Goal: Task Accomplishment & Management: Manage account settings

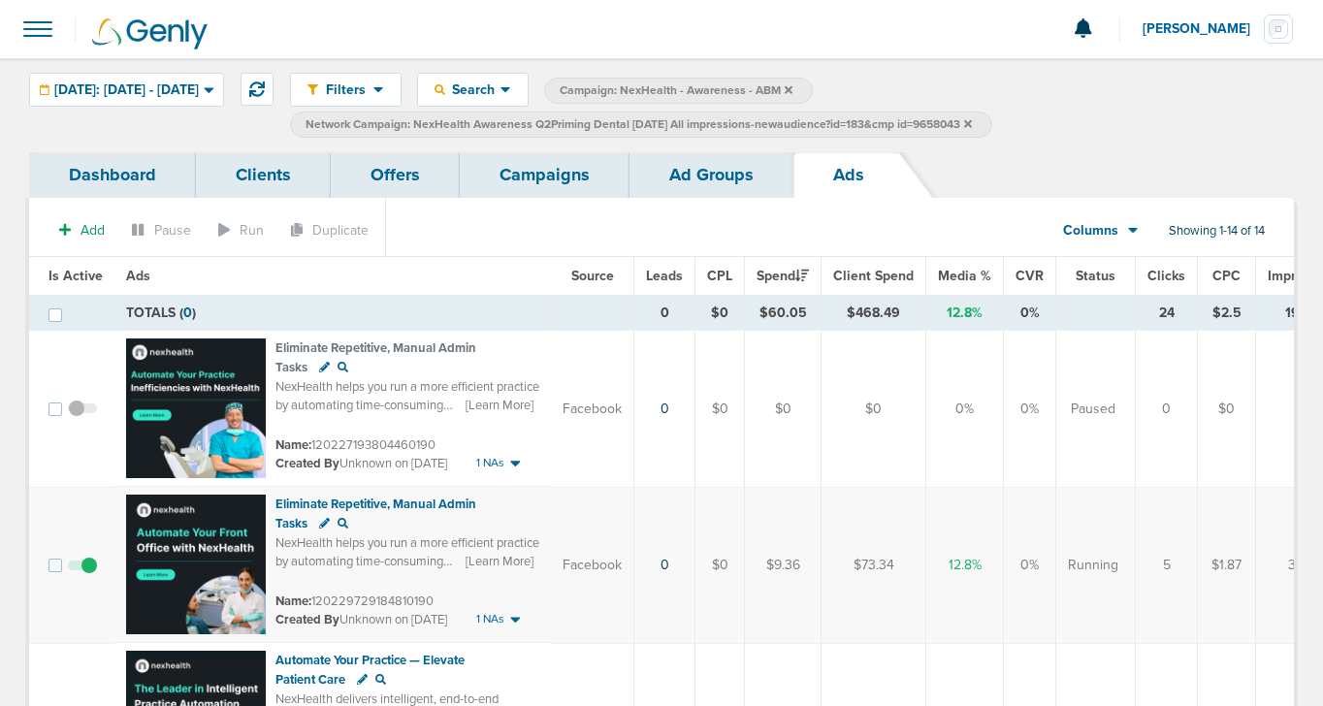
scroll to position [33, 0]
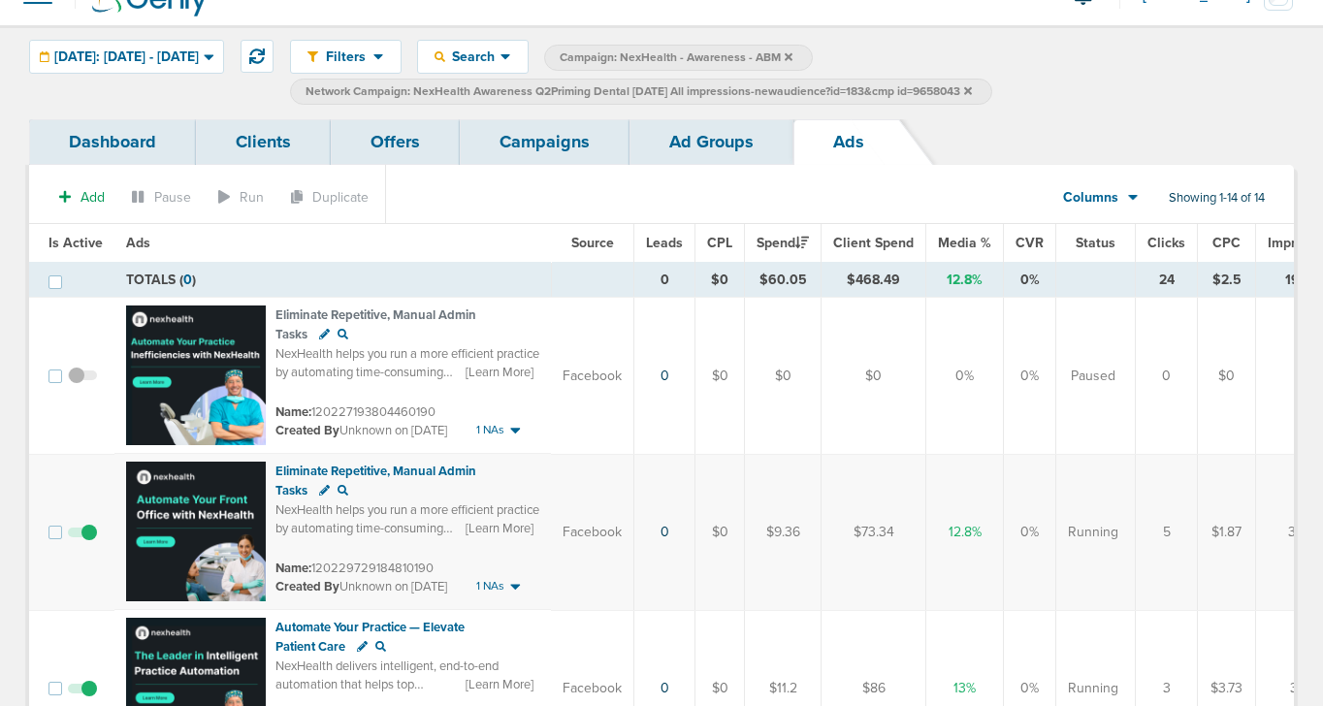
click at [515, 138] on link "Campaigns" at bounding box center [545, 142] width 170 height 46
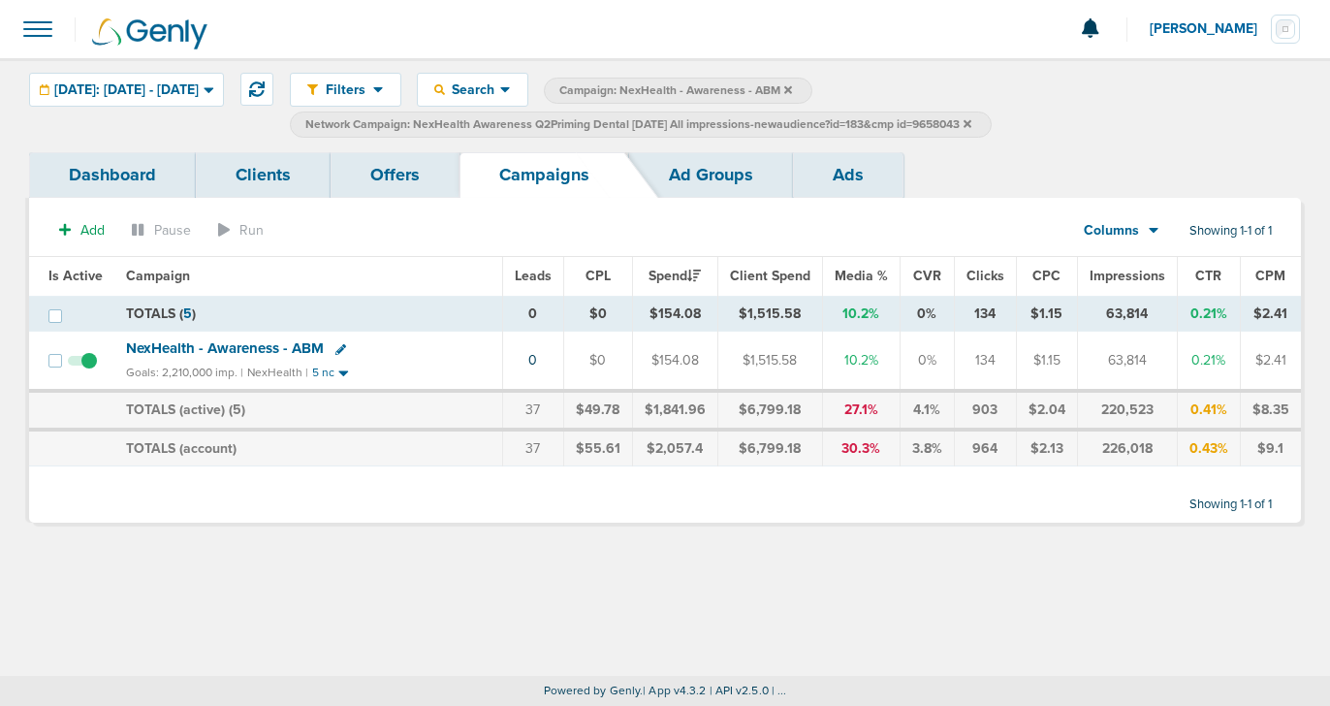
click at [972, 122] on icon at bounding box center [968, 124] width 8 height 12
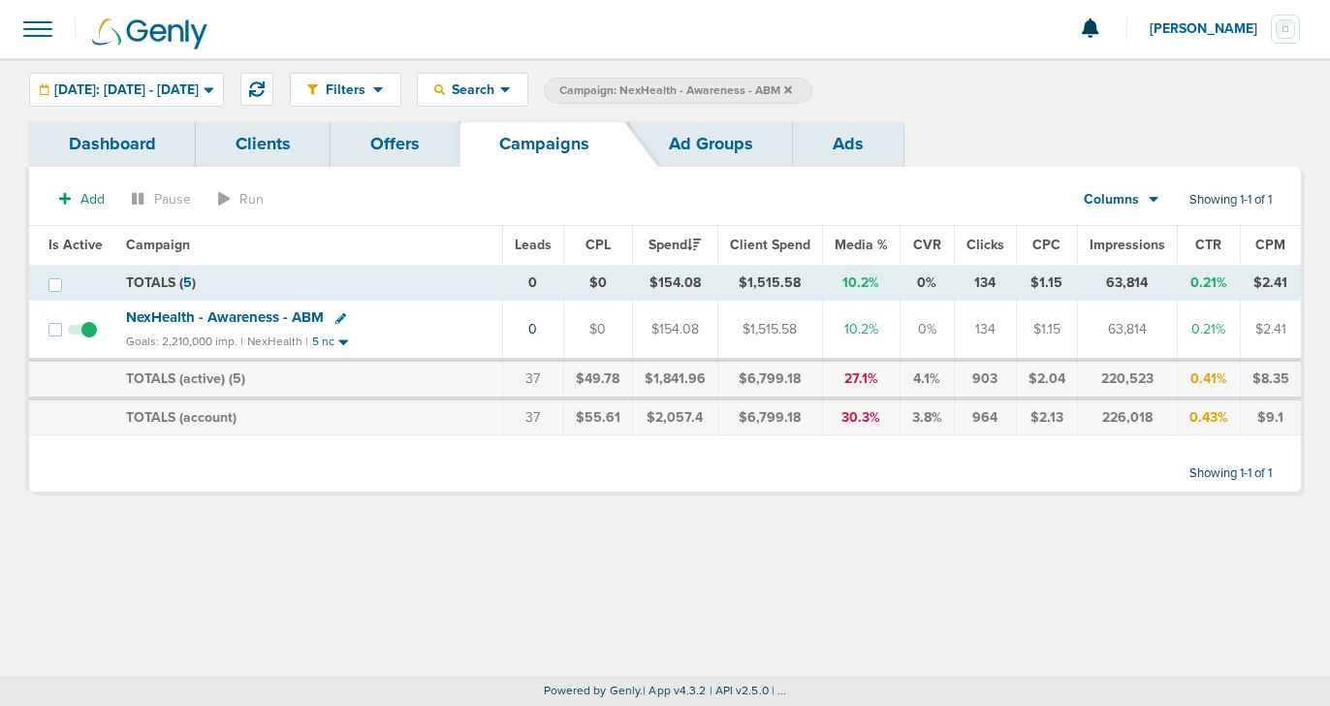
click at [792, 89] on icon at bounding box center [788, 89] width 8 height 8
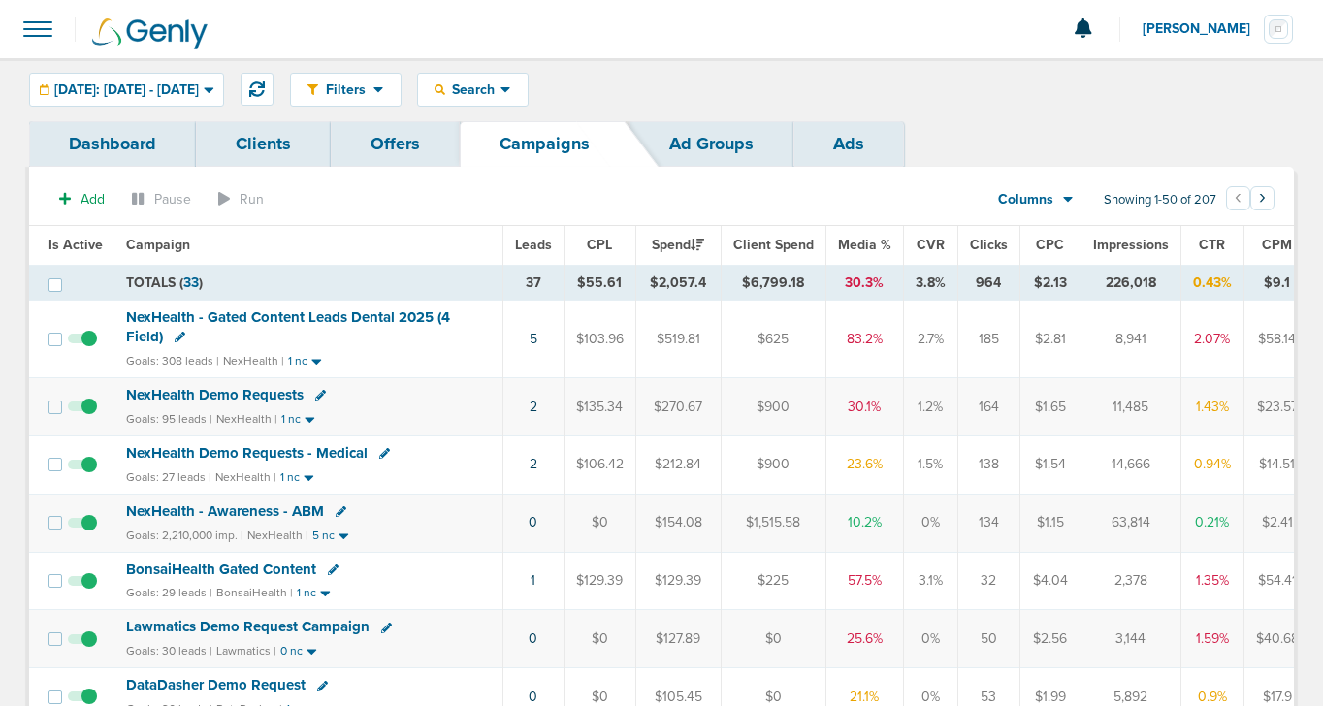
click at [348, 316] on span "NexHealth - Gated Content Leads Dental 2025 (4 Field)" at bounding box center [288, 326] width 324 height 37
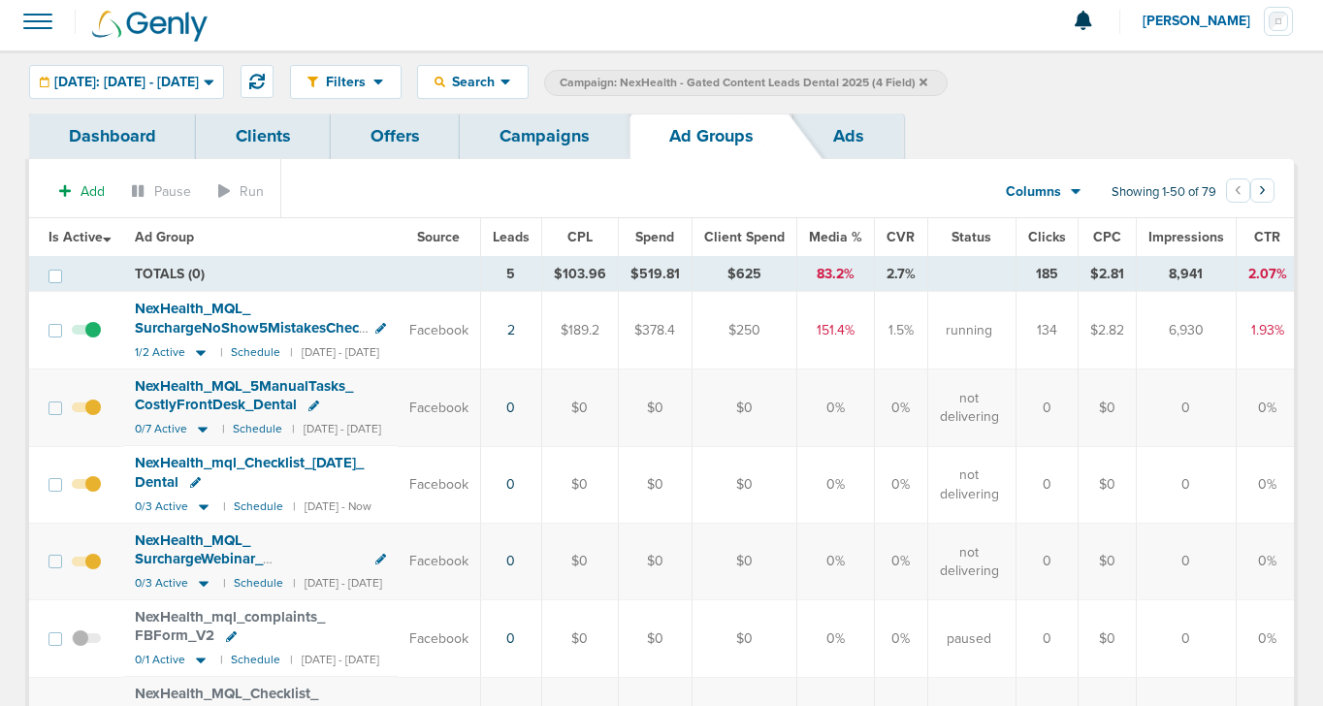
scroll to position [10, 0]
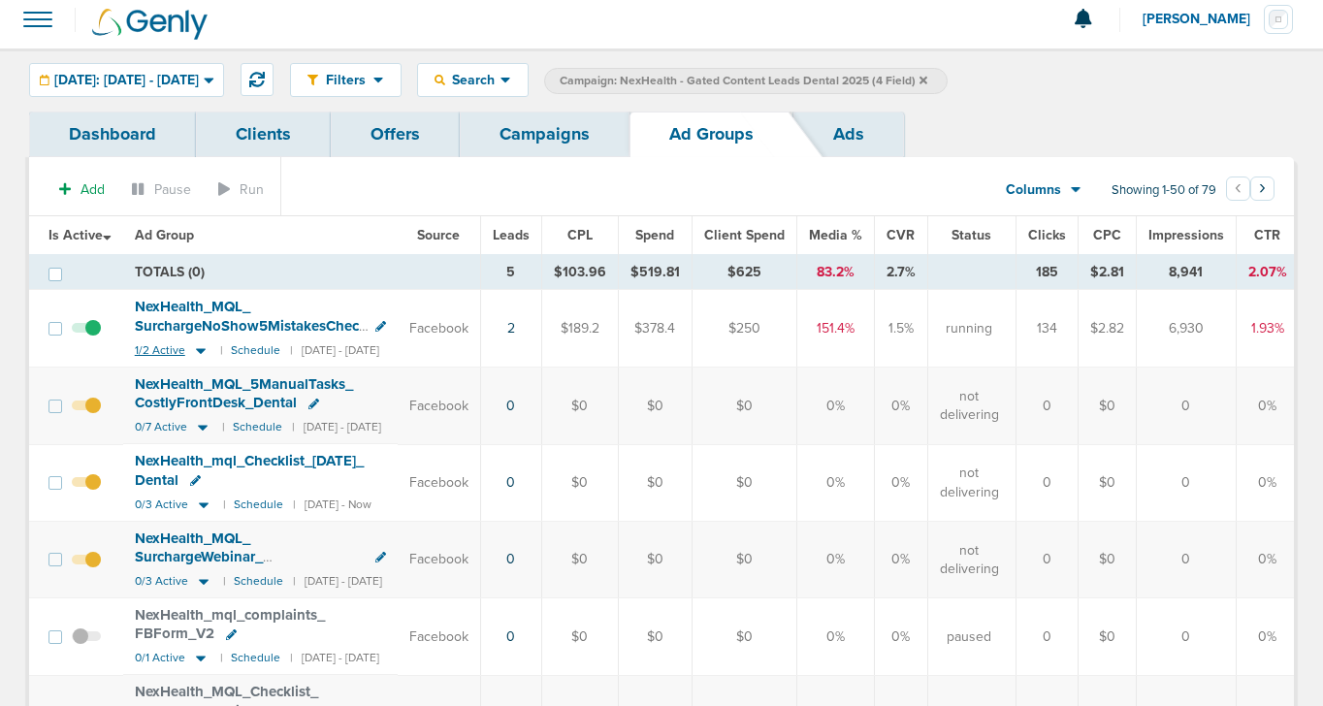
click at [200, 350] on icon at bounding box center [201, 351] width 10 height 6
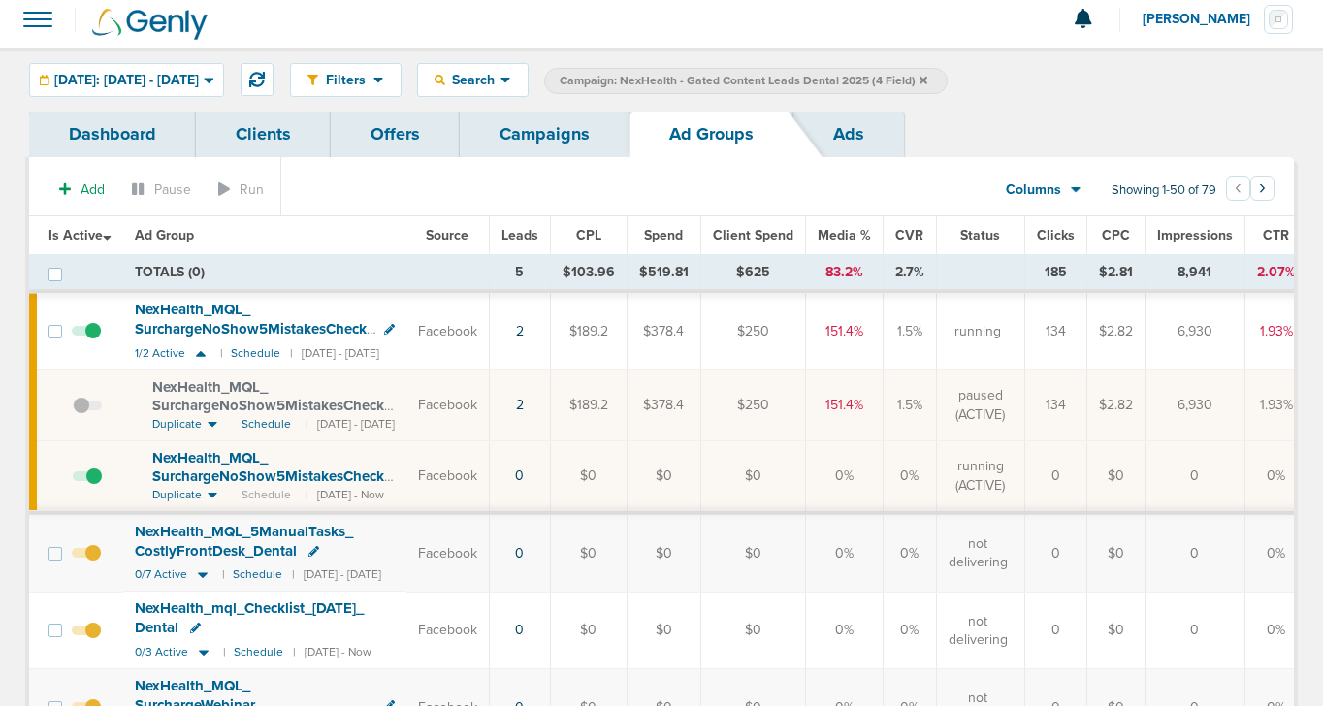
click at [529, 144] on link "Campaigns" at bounding box center [545, 135] width 170 height 46
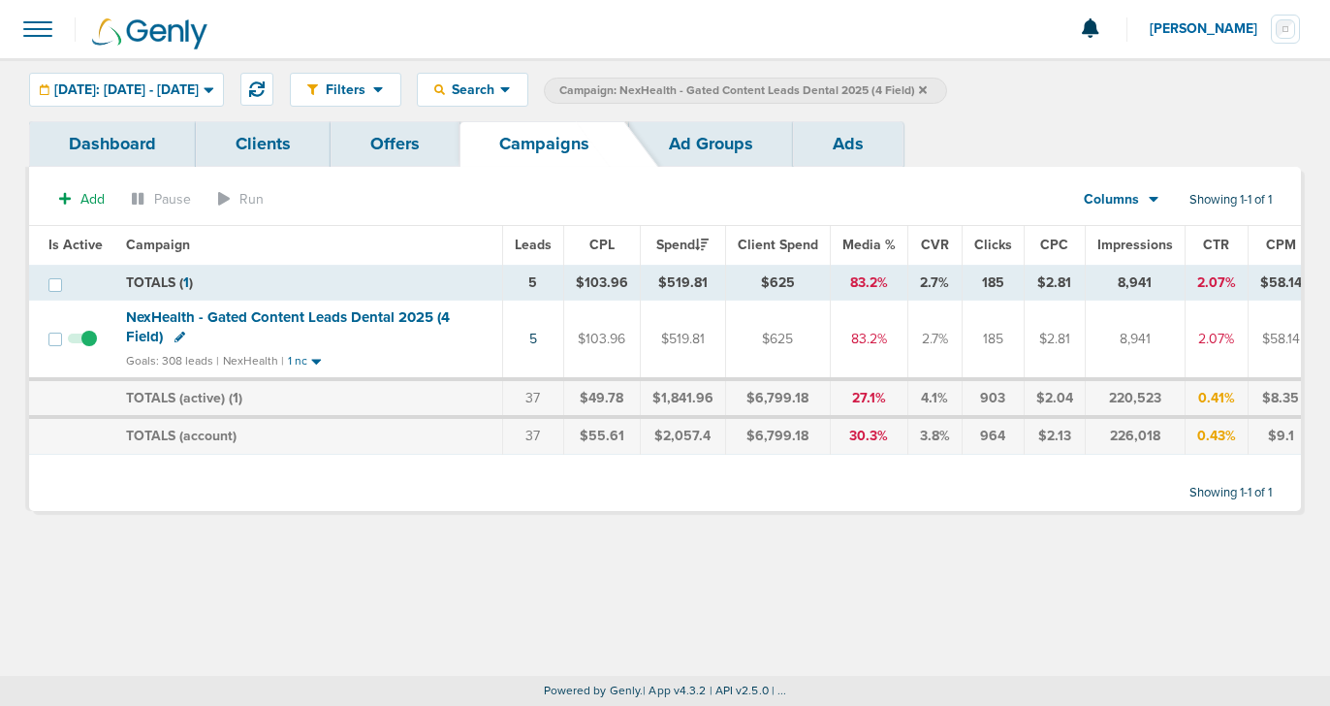
click at [927, 85] on icon at bounding box center [923, 90] width 8 height 12
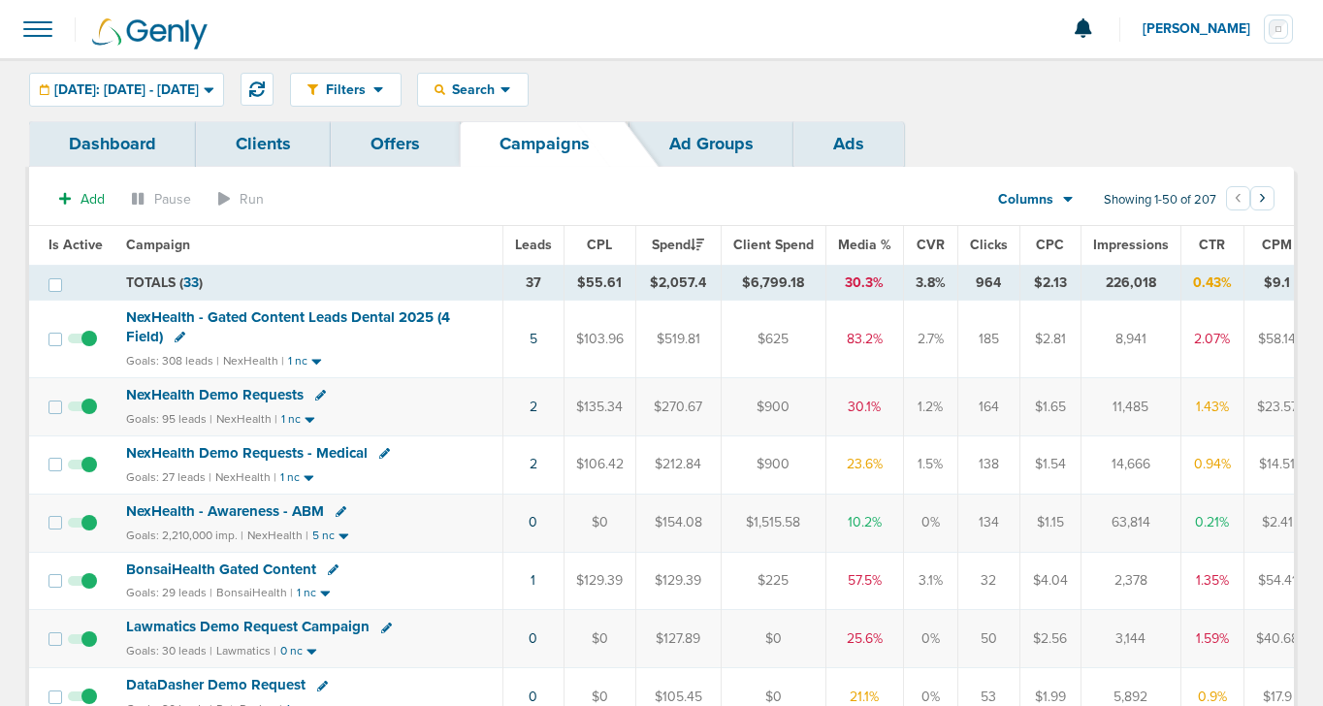
click at [213, 399] on span "NexHealth Demo Requests" at bounding box center [214, 394] width 177 height 17
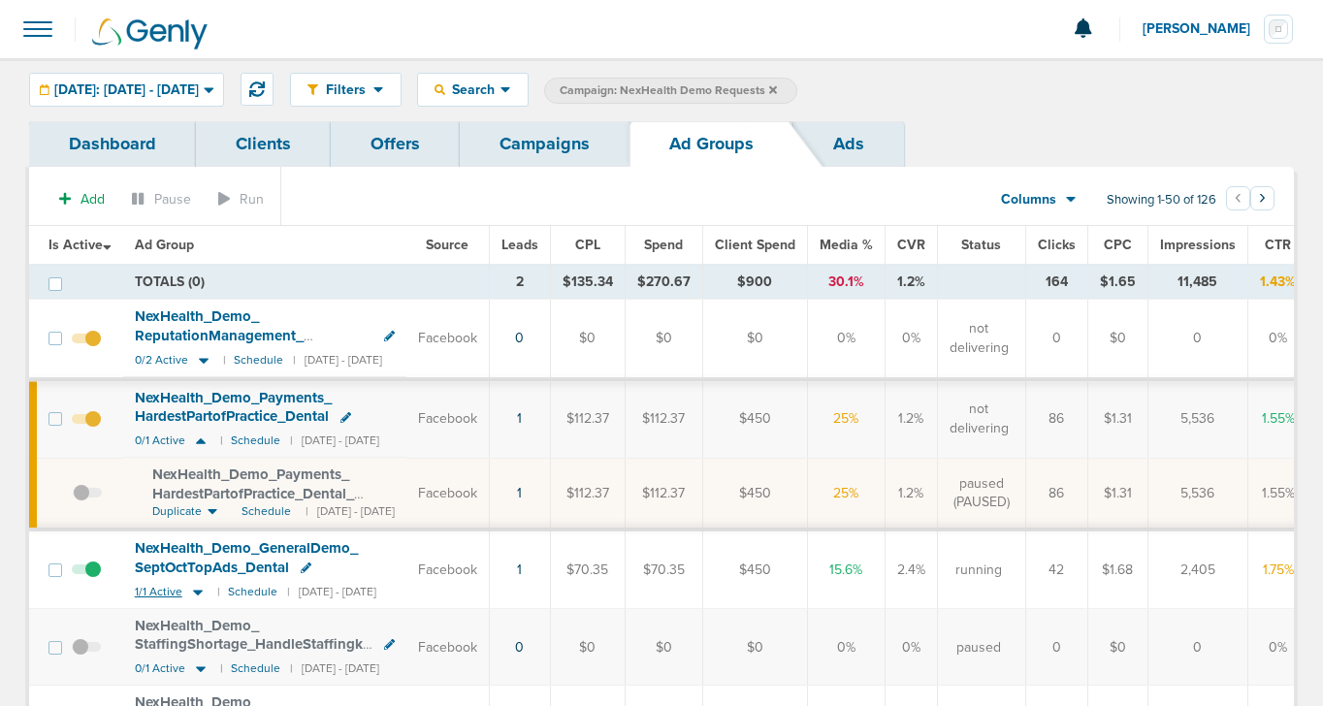
click at [204, 591] on icon at bounding box center [197, 592] width 19 height 16
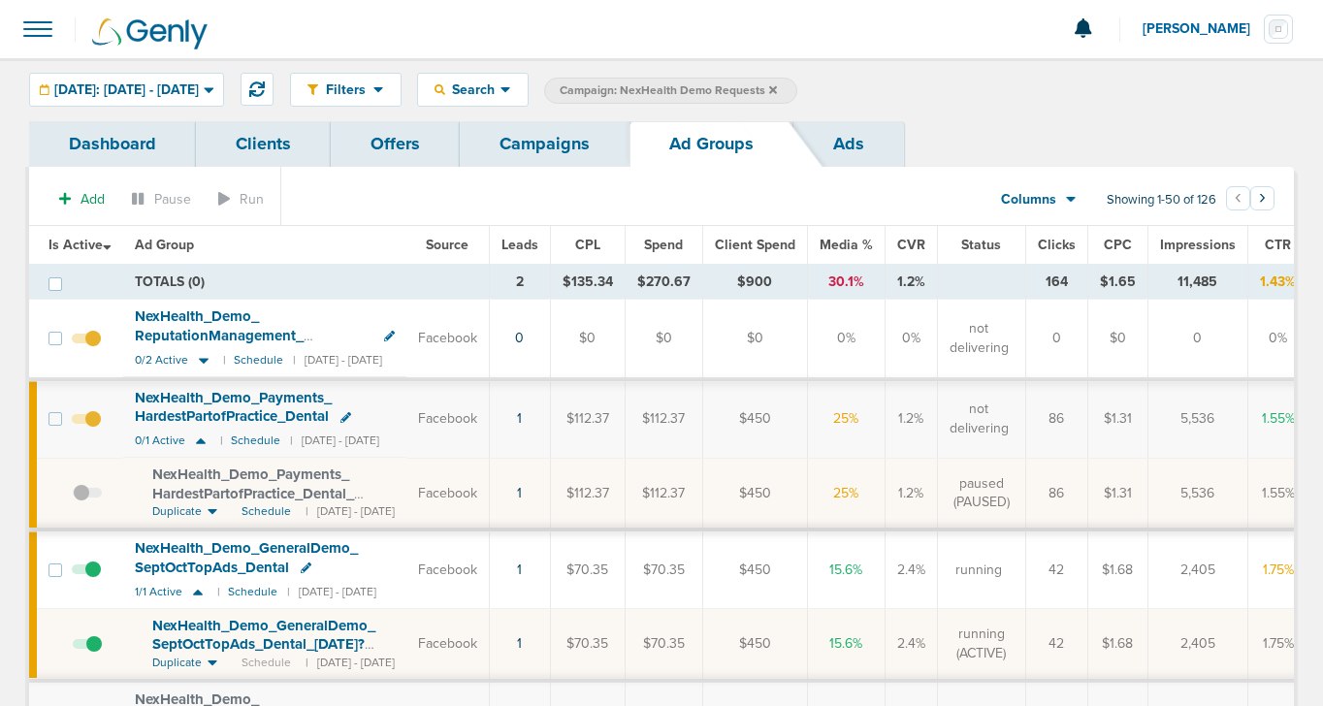
click at [308, 568] on icon at bounding box center [306, 567] width 11 height 11
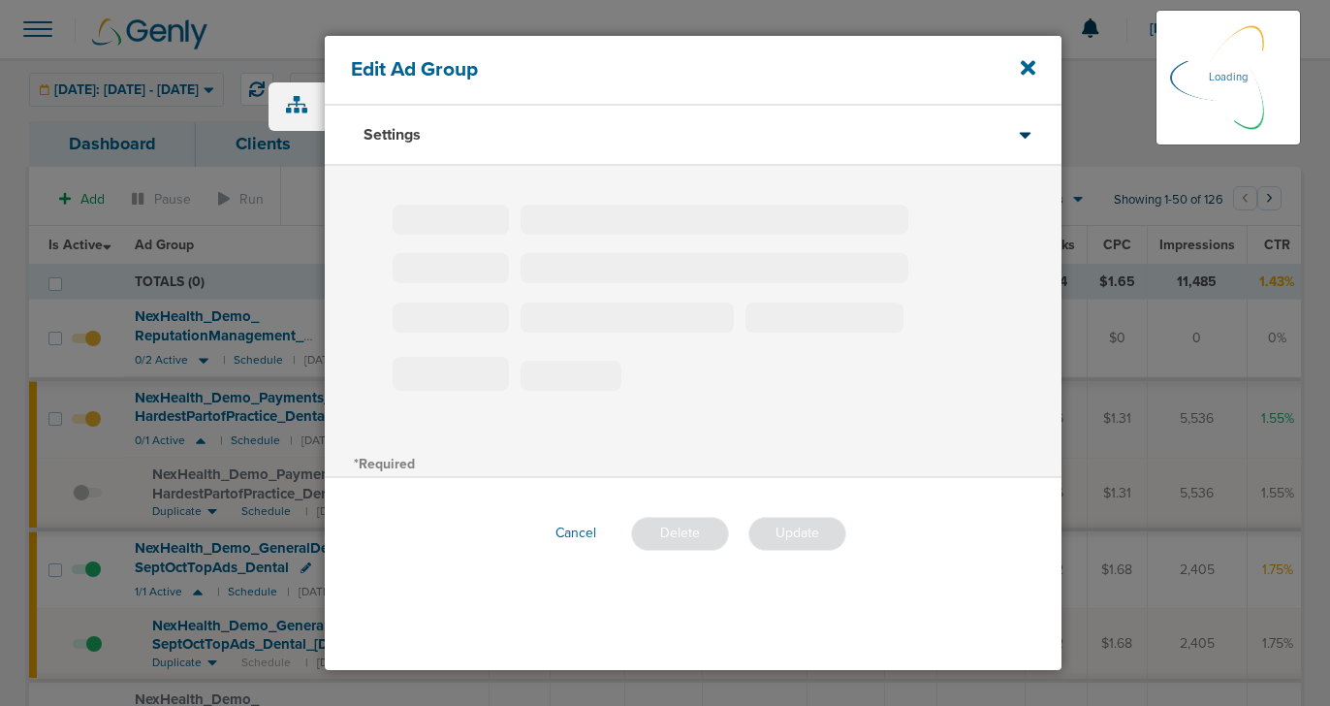
type input "NexHealth_Demo_GeneralDemo_SeptOctTopAds_Dental"
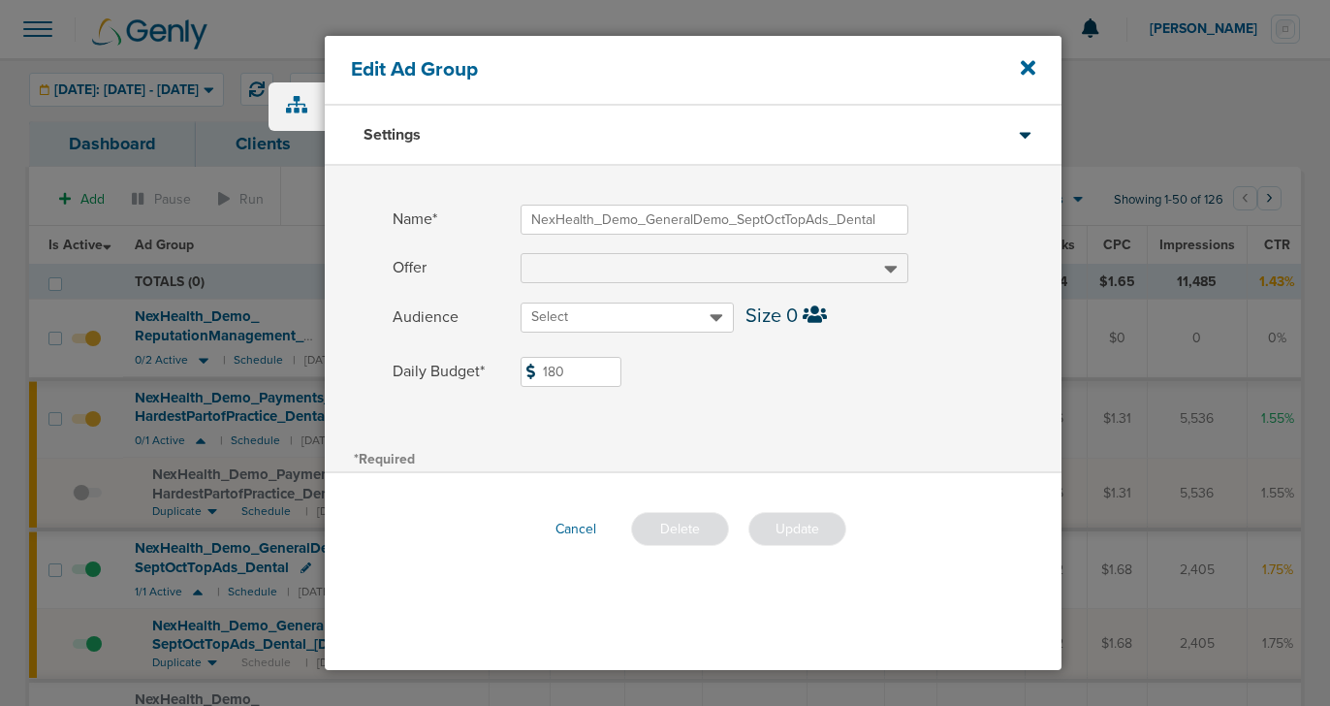
drag, startPoint x: 573, startPoint y: 376, endPoint x: 515, endPoint y: 376, distance: 58.2
click at [515, 376] on label "Daily Budget* 180 $180" at bounding box center [727, 372] width 669 height 30
type input "340"
click at [786, 527] on button "Update" at bounding box center [798, 529] width 98 height 34
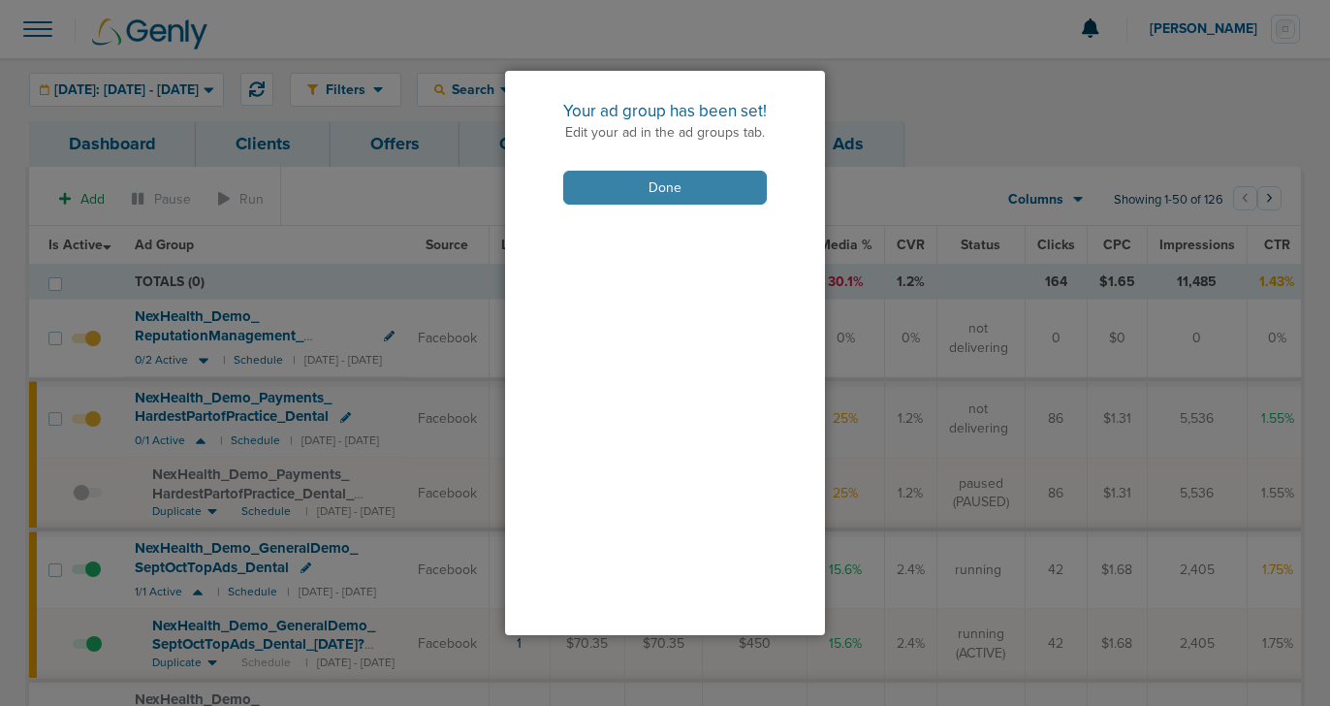
click at [700, 180] on button "Done" at bounding box center [665, 188] width 204 height 34
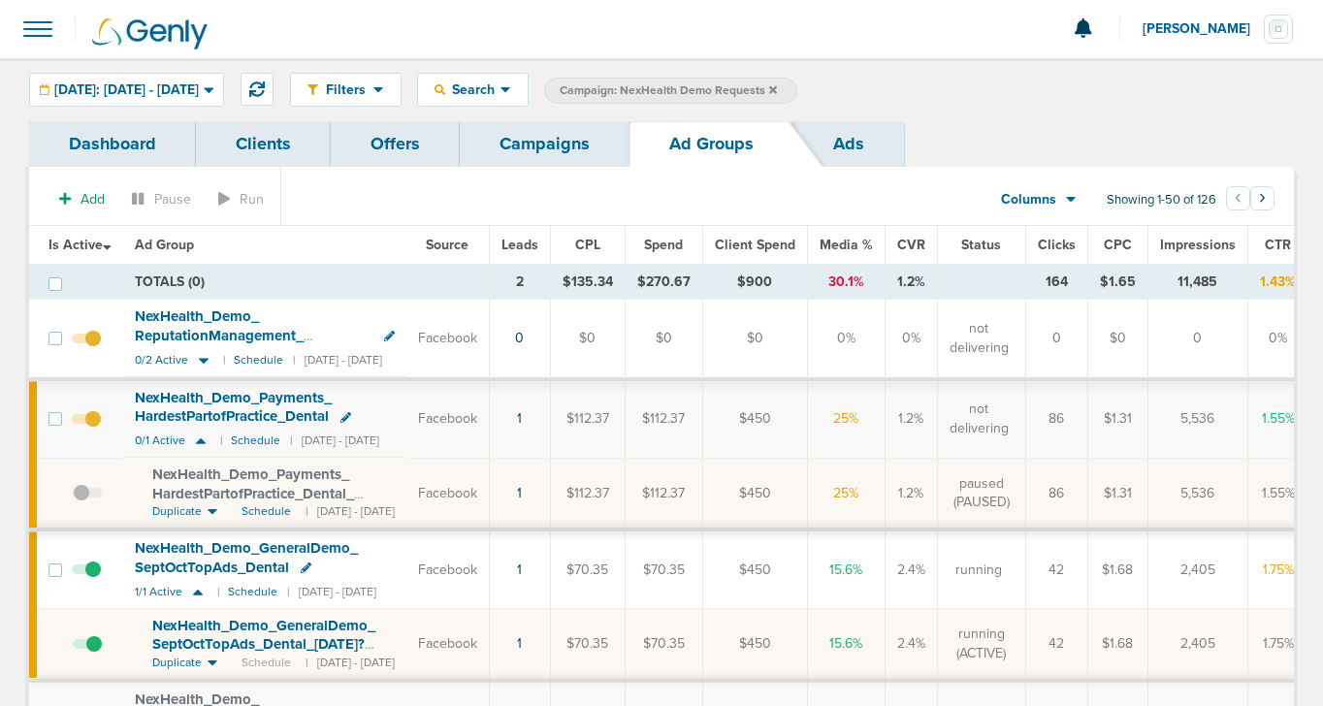
click at [526, 153] on link "Campaigns" at bounding box center [545, 144] width 170 height 46
